Goal: Navigation & Orientation: Find specific page/section

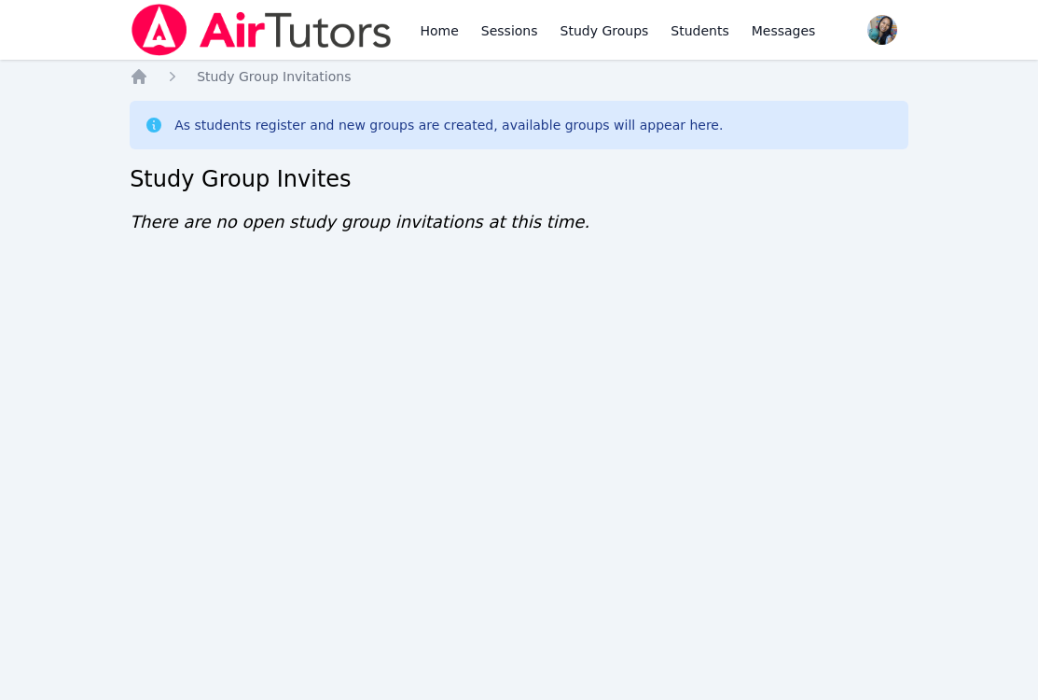
click at [569, 603] on div "Home Sessions Study Groups Students Messages Open user menu [PERSON_NAME] Open …" at bounding box center [519, 350] width 1038 height 700
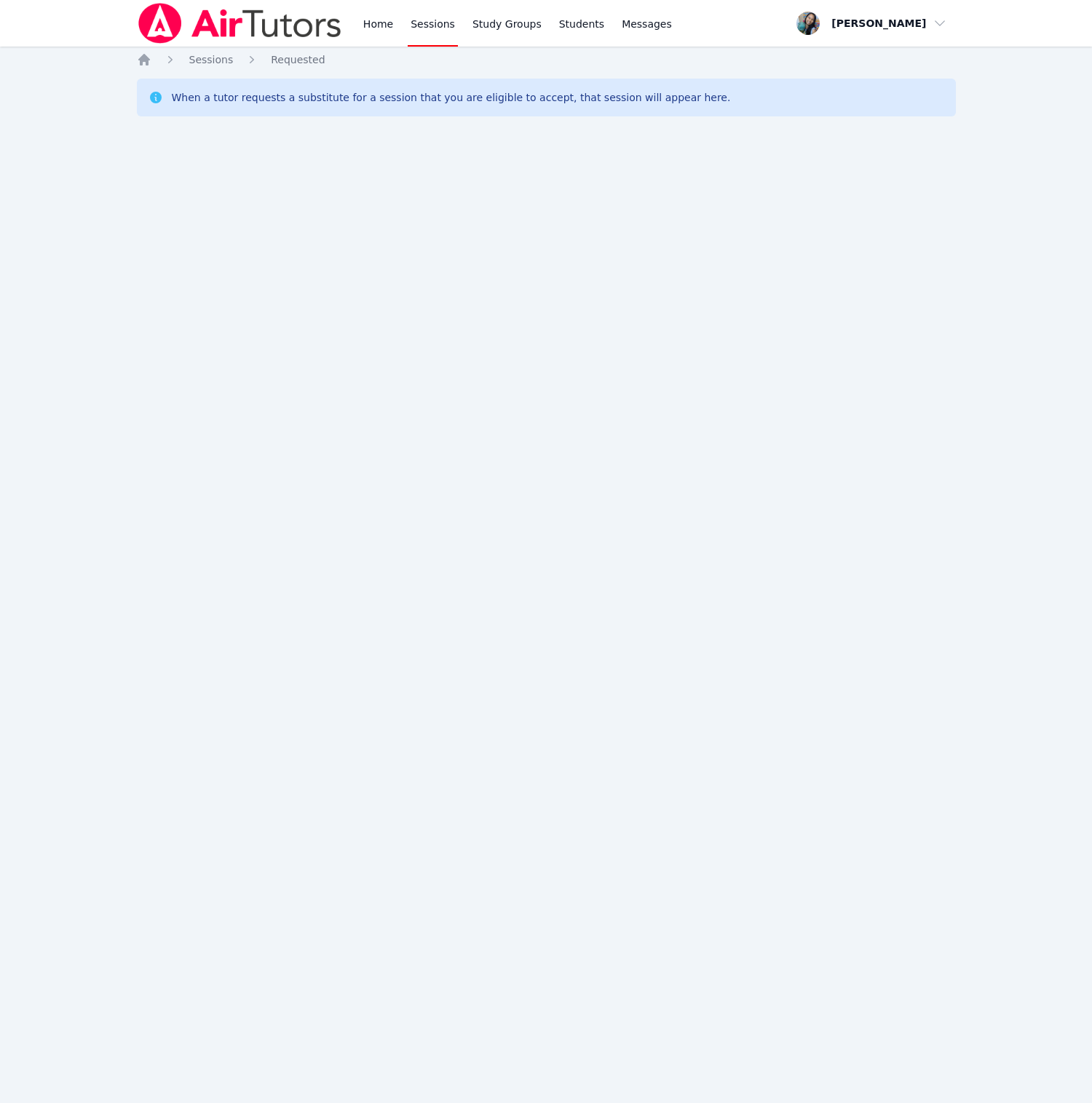
click at [519, 950] on div "Home Sessions Study Groups Students Messages Open user menu Sokha Lee Open main…" at bounding box center [546, 552] width 1092 height 1103
drag, startPoint x: 227, startPoint y: 372, endPoint x: 237, endPoint y: 335, distance: 38.3
click at [227, 372] on div "Home Sessions Study Groups Students Messages Open user menu Sokha Lee Open main…" at bounding box center [546, 552] width 1092 height 1103
